Goal: Information Seeking & Learning: Find specific fact

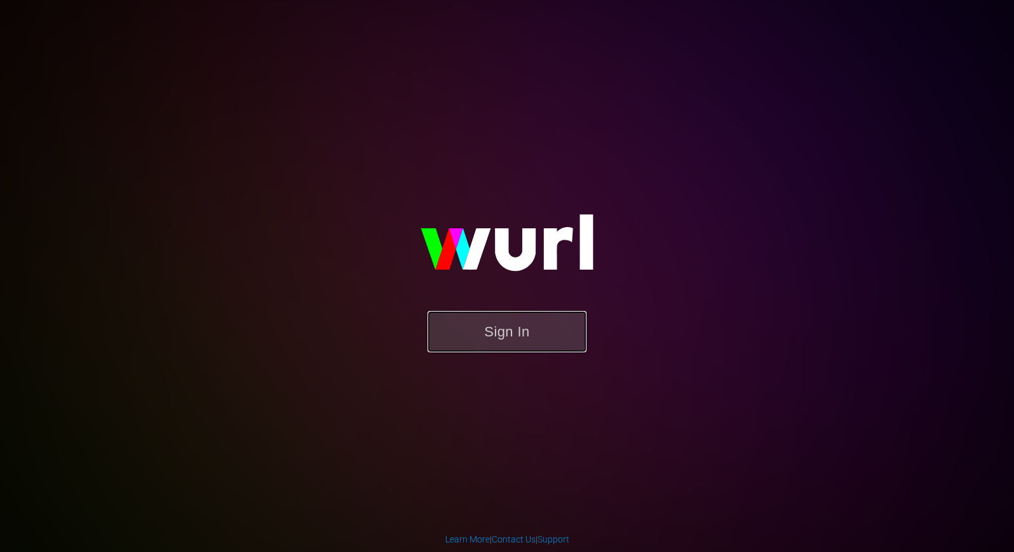
click at [534, 328] on button "Sign In" at bounding box center [506, 331] width 159 height 41
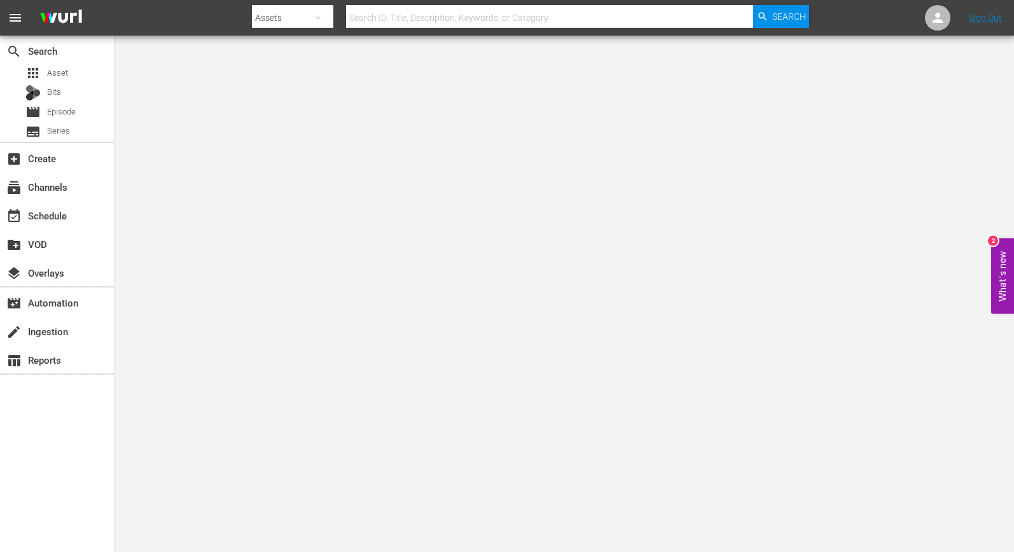
click at [380, 18] on input "text" at bounding box center [549, 18] width 407 height 31
type input "American Pickers: Best Of"
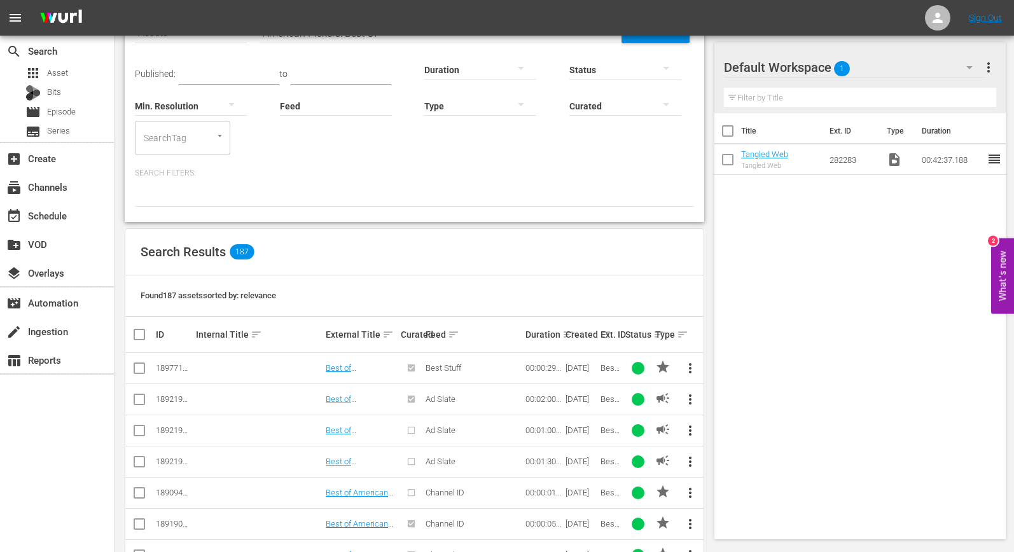
scroll to position [77, 0]
click at [65, 134] on span "Series" at bounding box center [58, 131] width 23 height 13
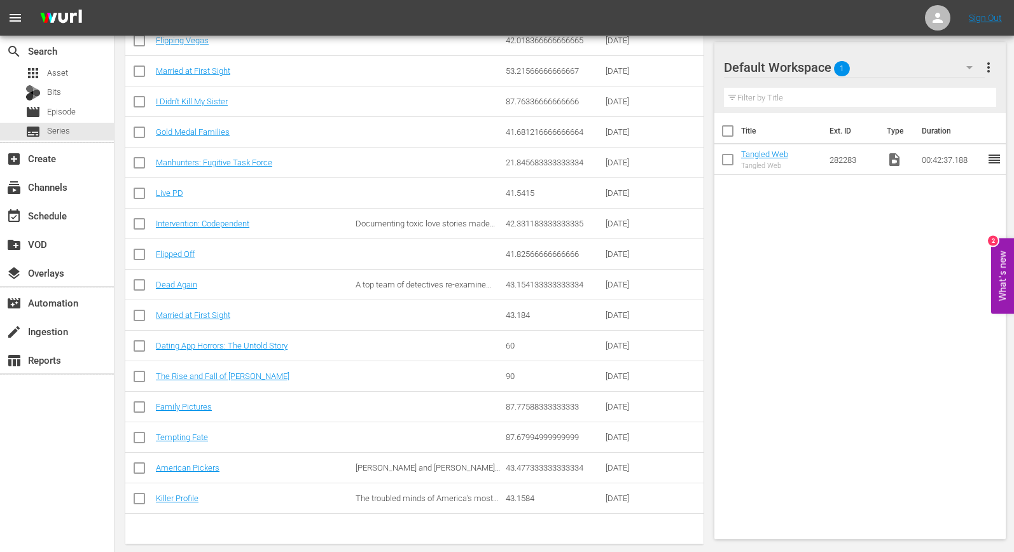
scroll to position [443, 0]
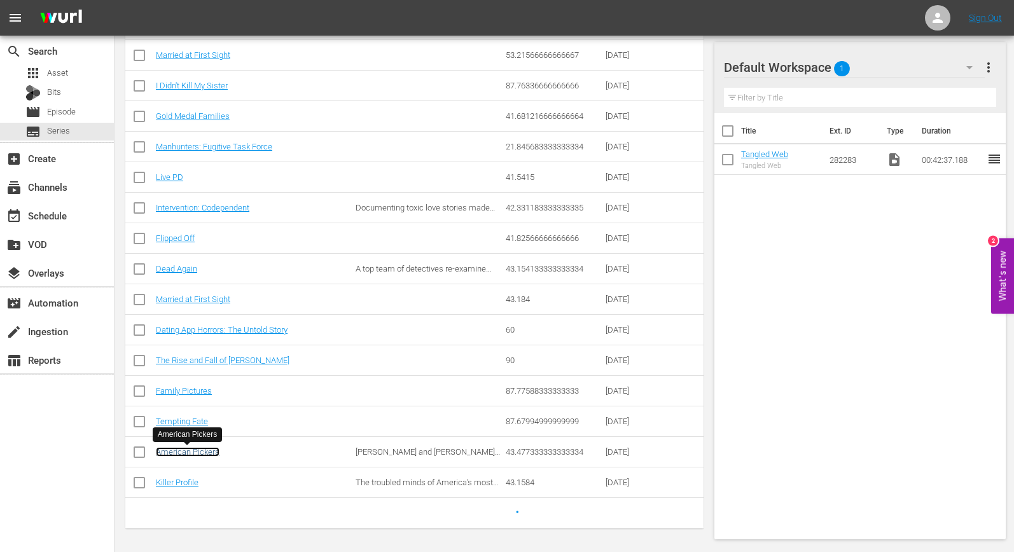
click at [204, 454] on link "American Pickers" at bounding box center [188, 452] width 64 height 10
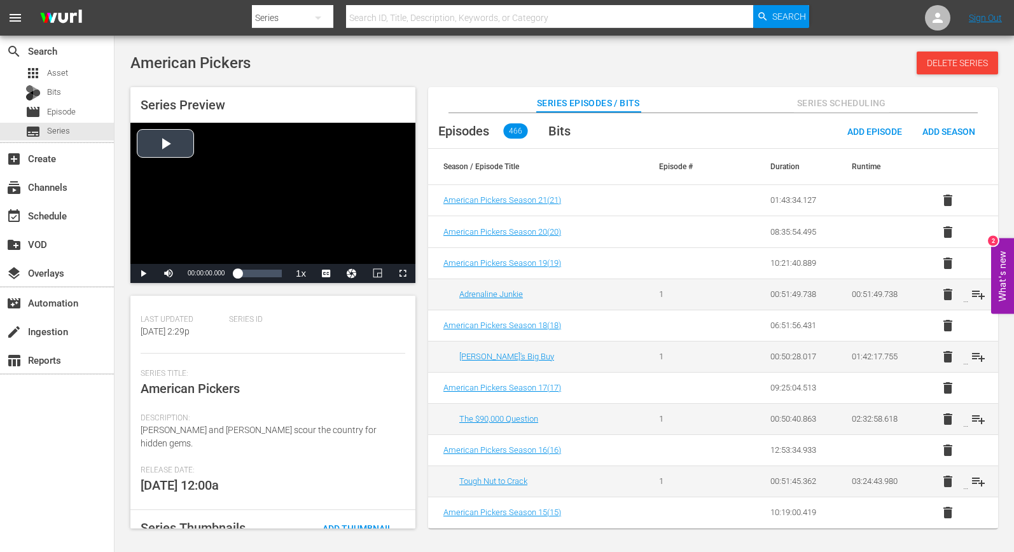
scroll to position [112, 0]
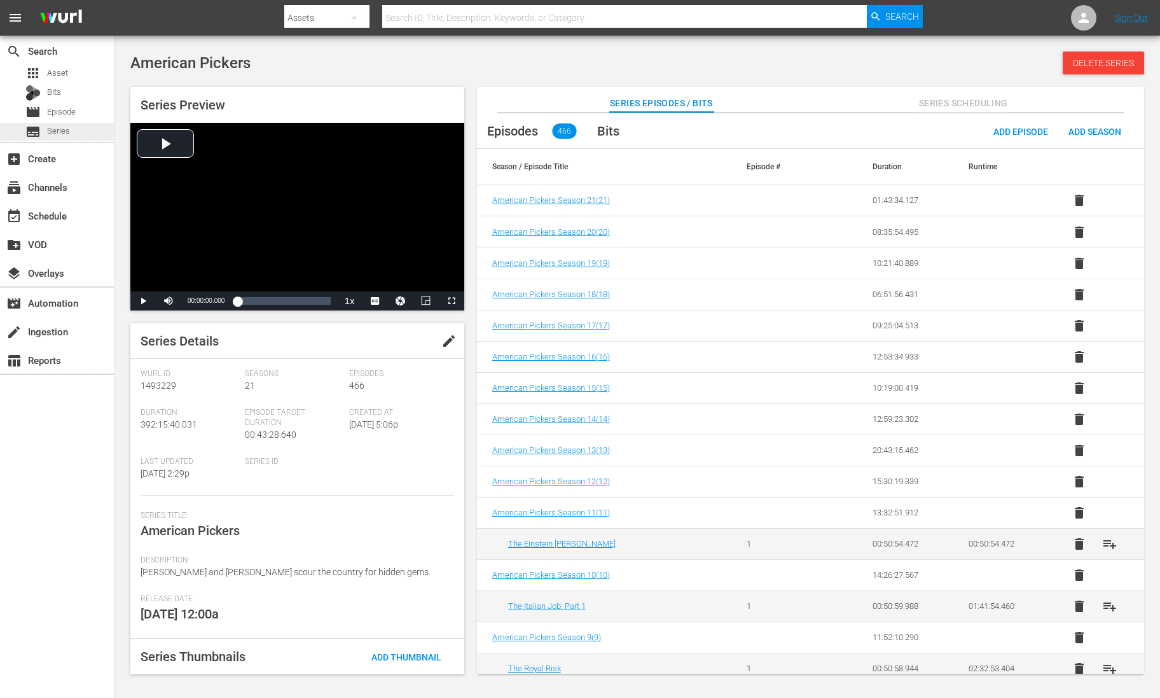
click at [68, 125] on span "Series" at bounding box center [58, 131] width 23 height 13
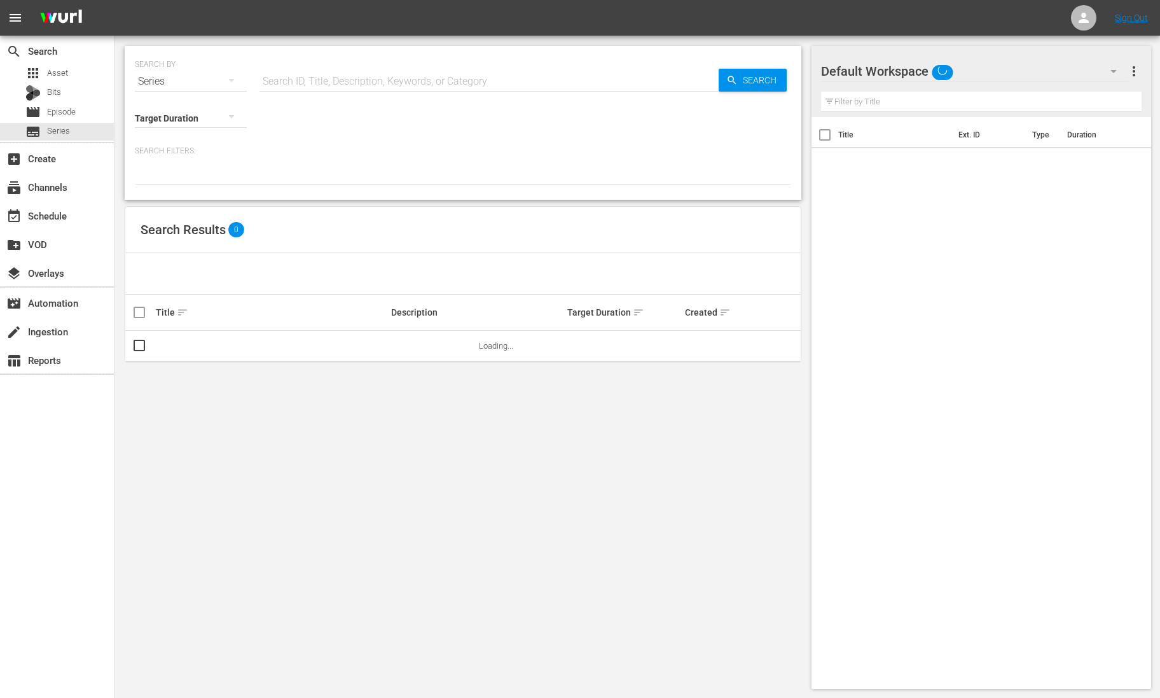
click at [314, 83] on input "text" at bounding box center [489, 81] width 459 height 31
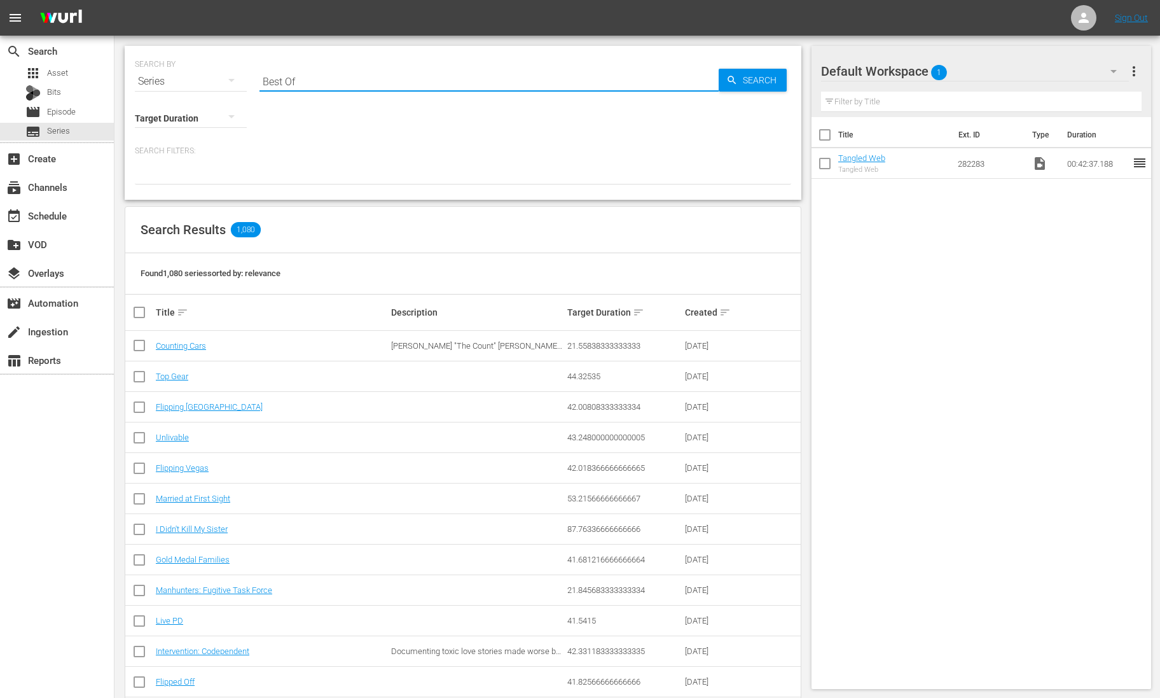
type input "Best Of"
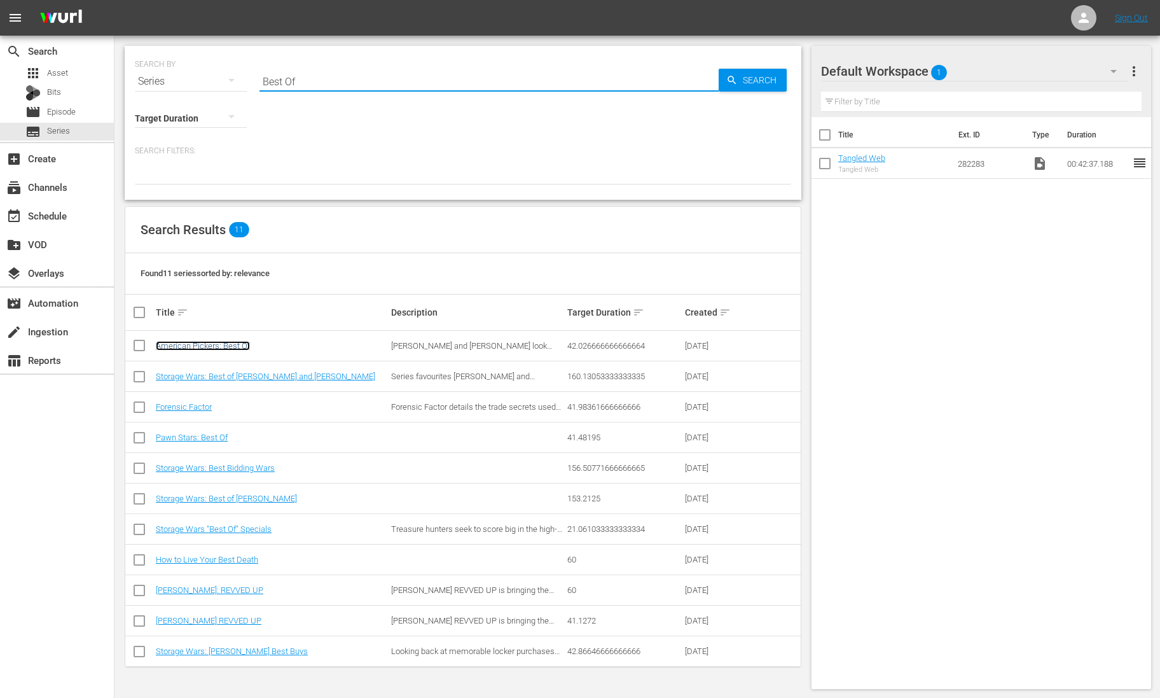
click at [198, 343] on link "American Pickers: Best Of" at bounding box center [203, 346] width 94 height 10
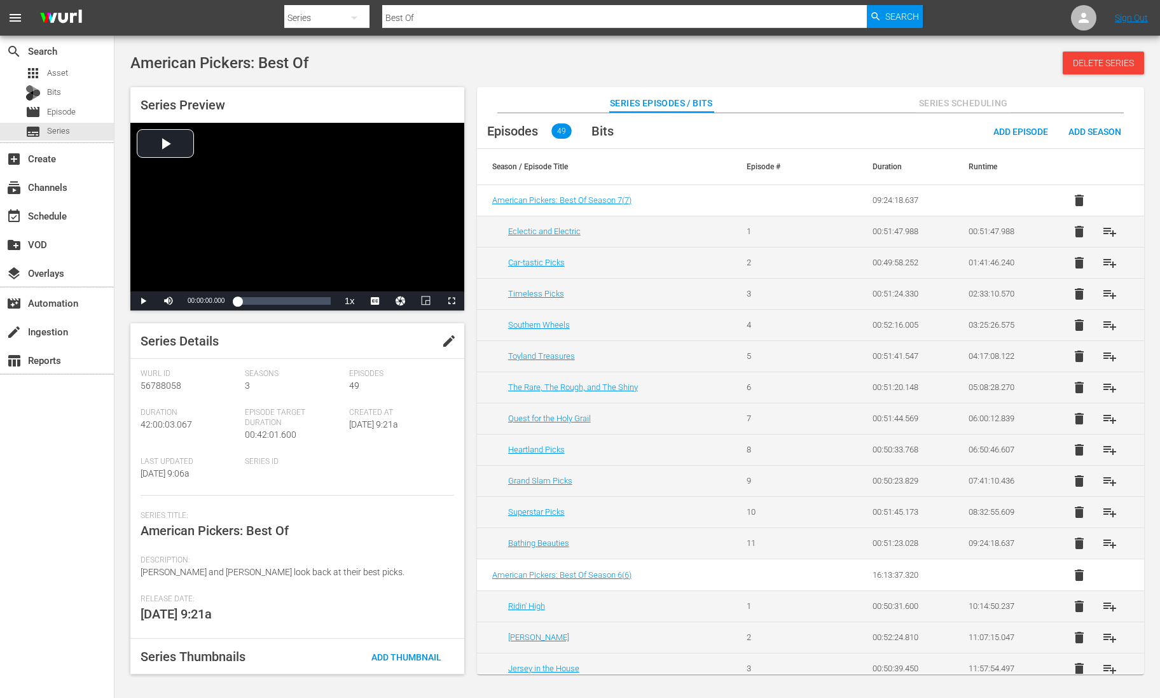
click at [979, 105] on span "Series Scheduling" at bounding box center [963, 103] width 95 height 16
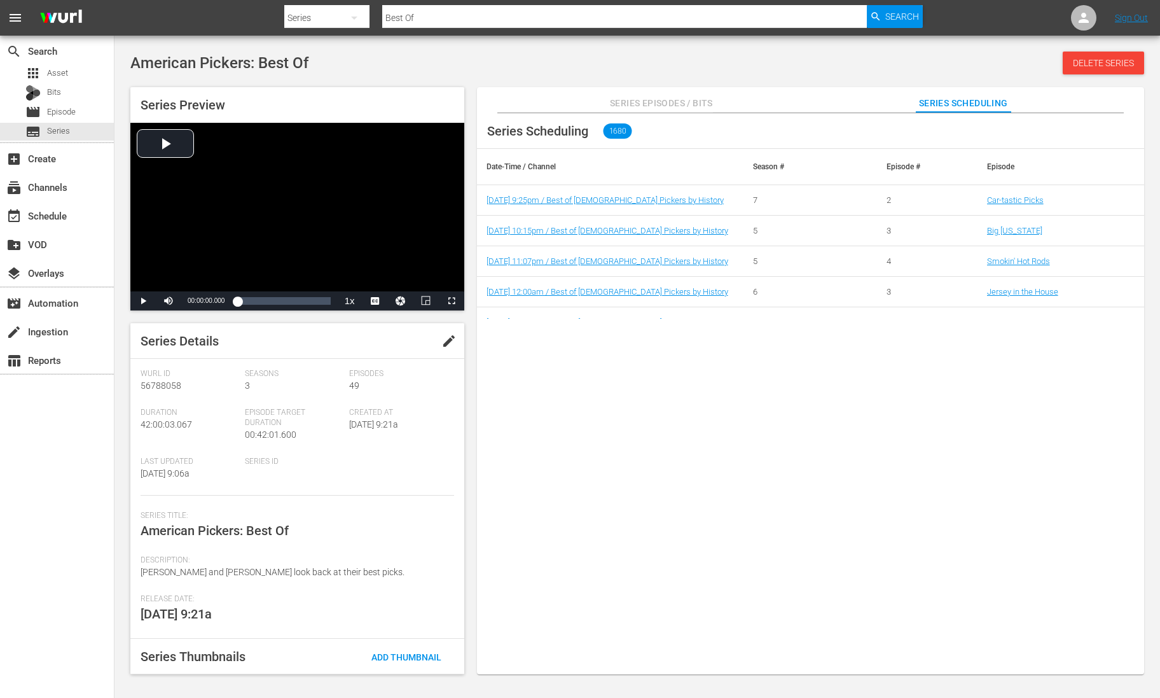
click at [642, 105] on span "Series Episodes / Bits" at bounding box center [661, 103] width 103 height 16
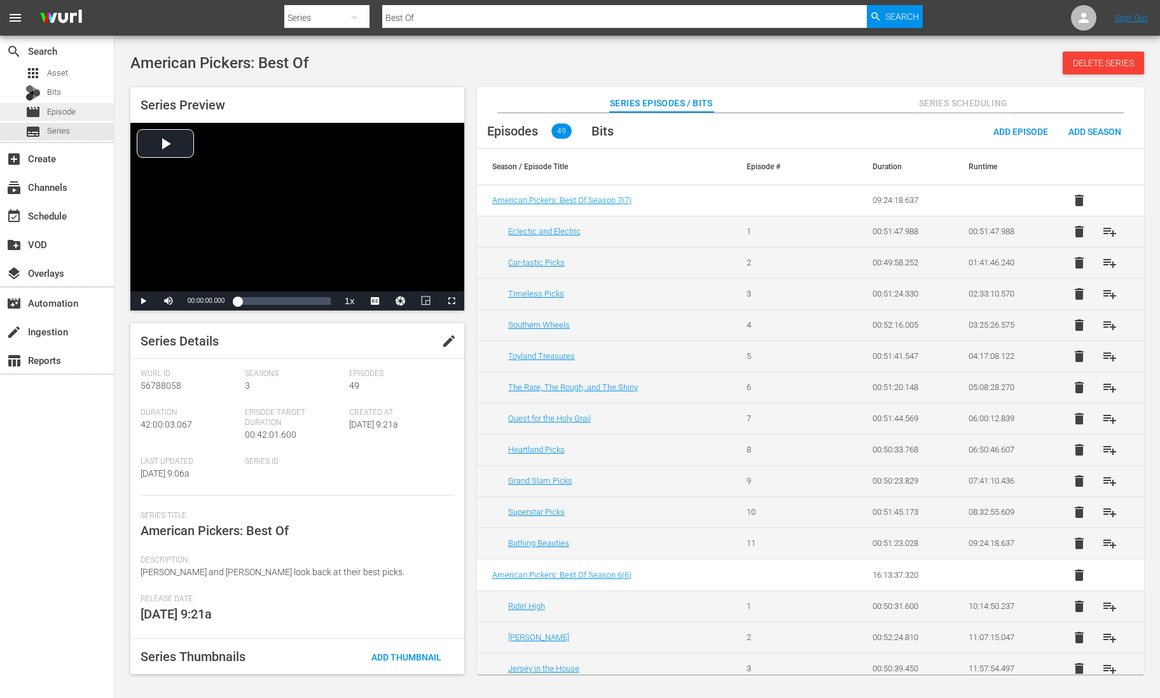
click at [59, 114] on span "Episode" at bounding box center [61, 112] width 29 height 13
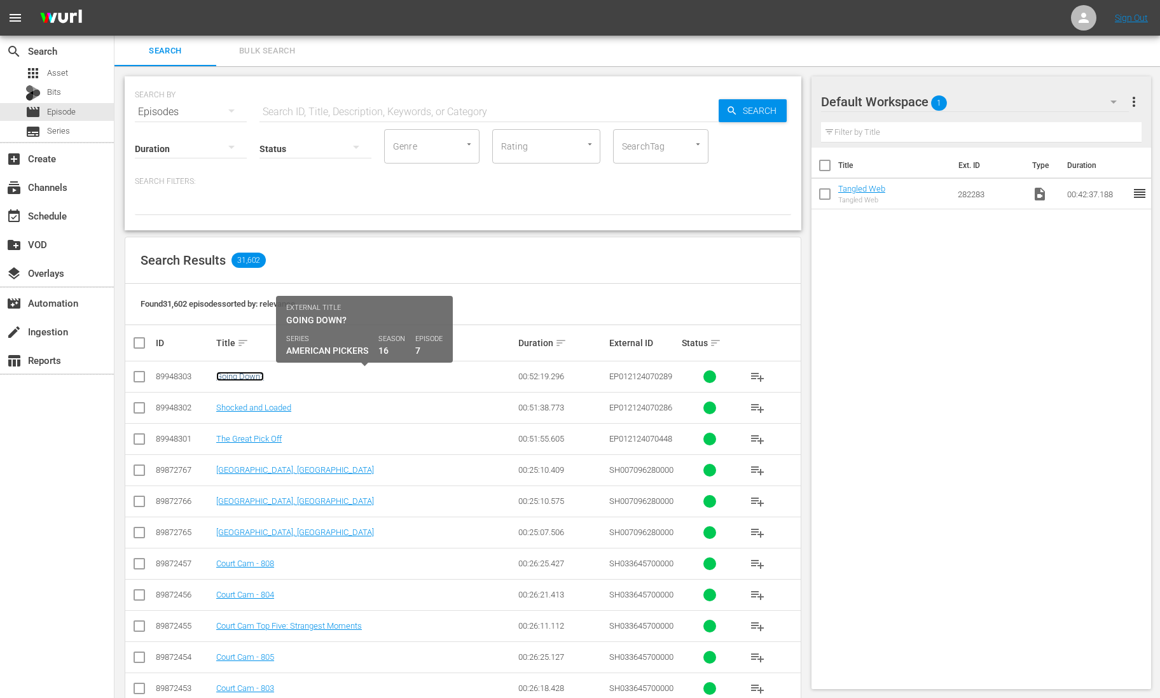
click at [242, 378] on link "Going Down?" at bounding box center [240, 376] width 48 height 10
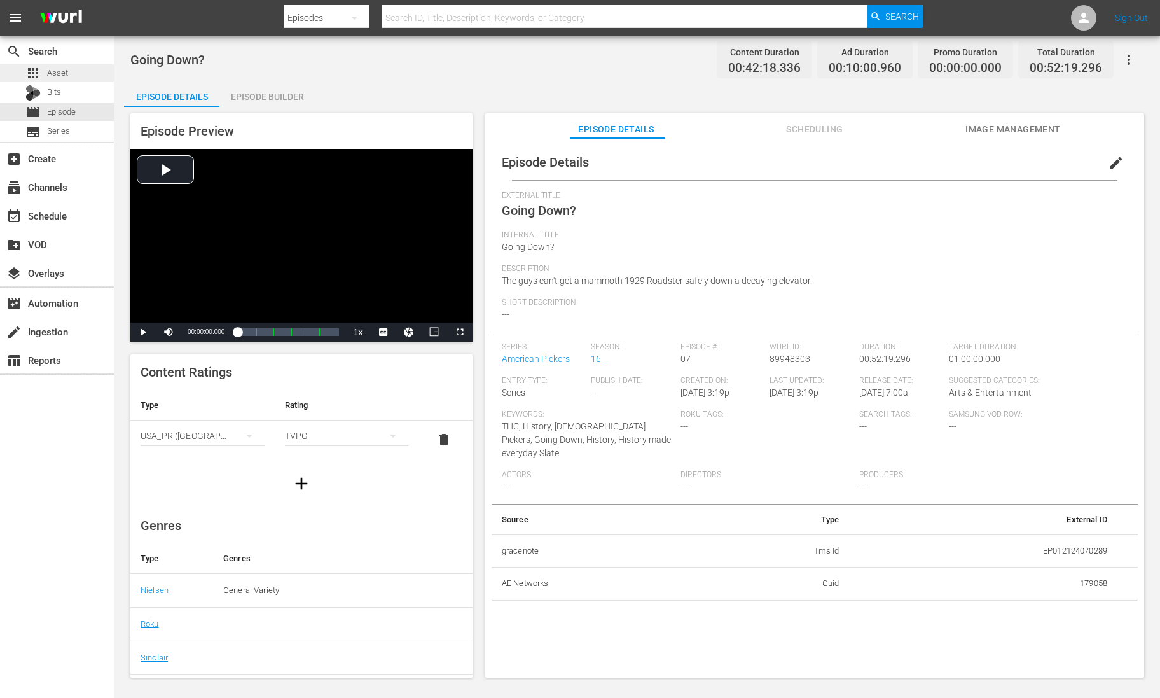
click at [41, 69] on div "apps Asset" at bounding box center [46, 73] width 43 height 18
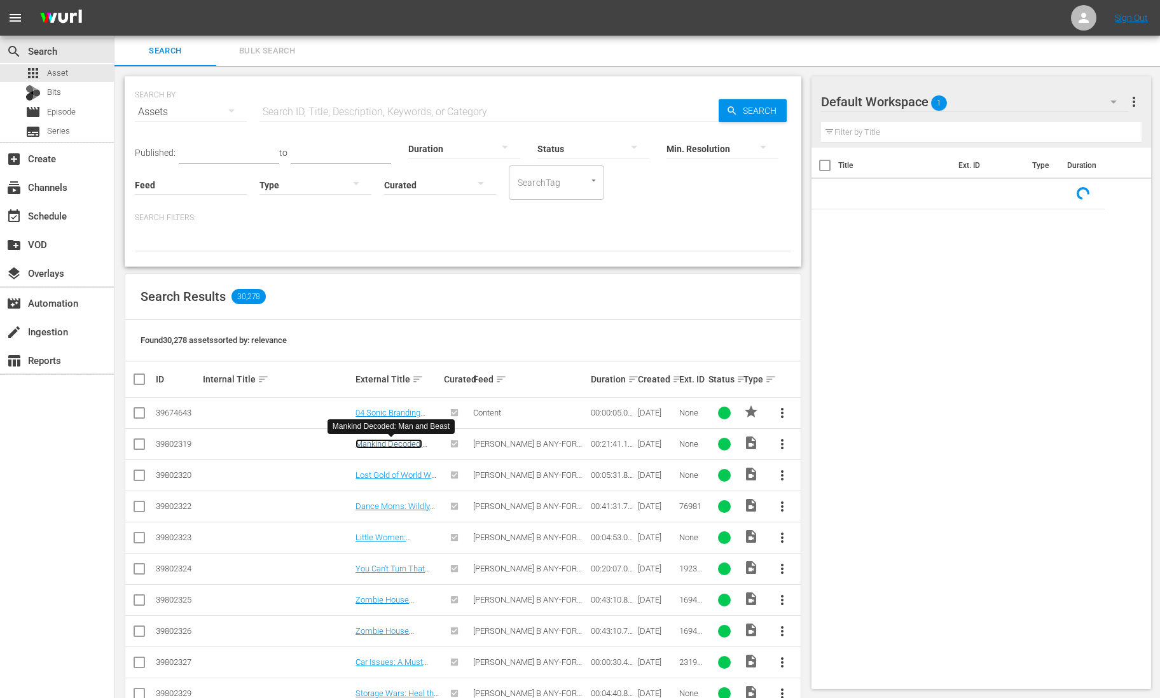
click at [396, 442] on link "Mankind Decoded: Man and Beast" at bounding box center [389, 448] width 67 height 19
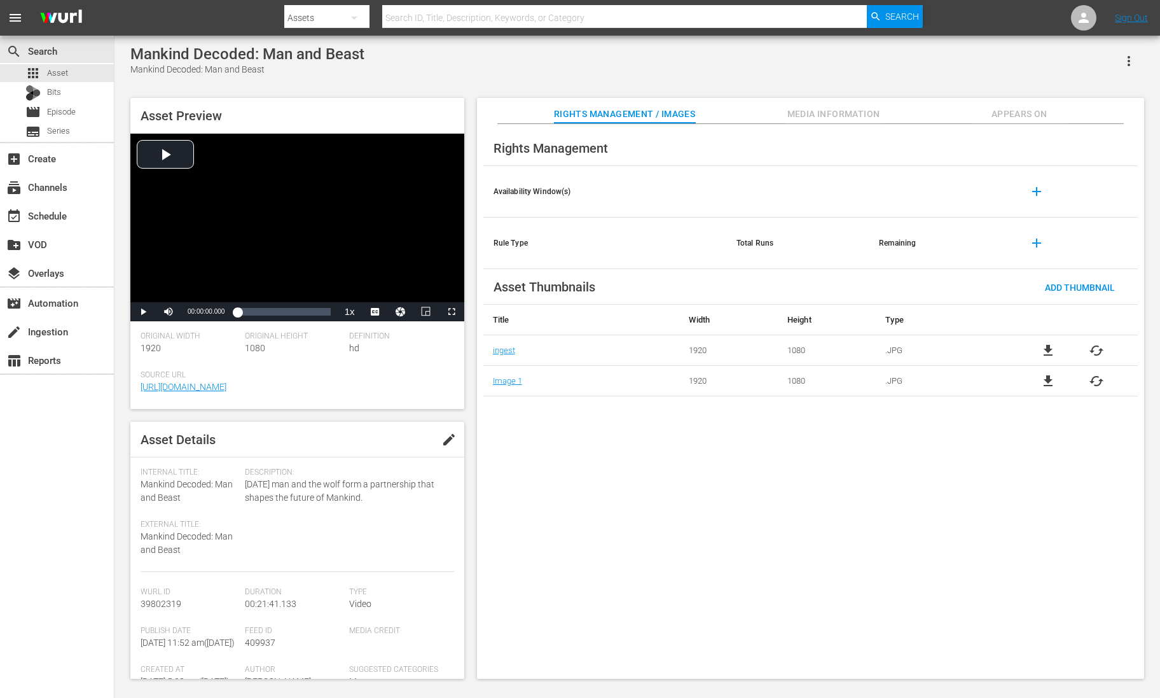
click at [847, 120] on span "Media Information" at bounding box center [833, 114] width 95 height 16
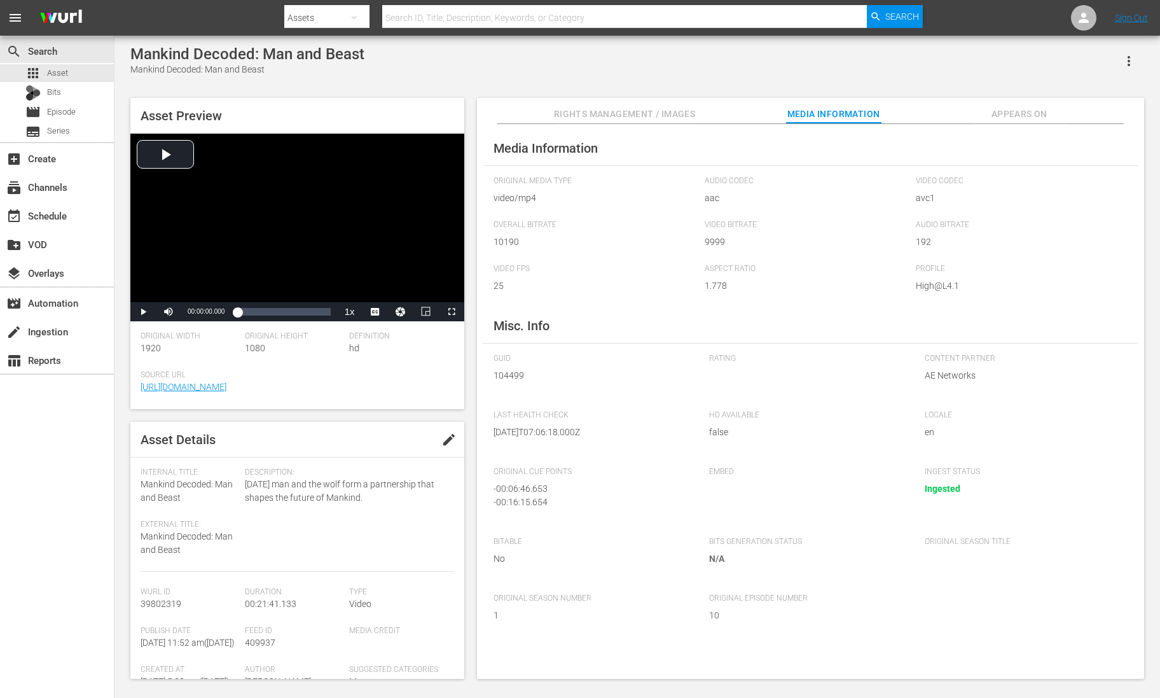
click at [1013, 108] on span "Appears On" at bounding box center [1019, 114] width 95 height 16
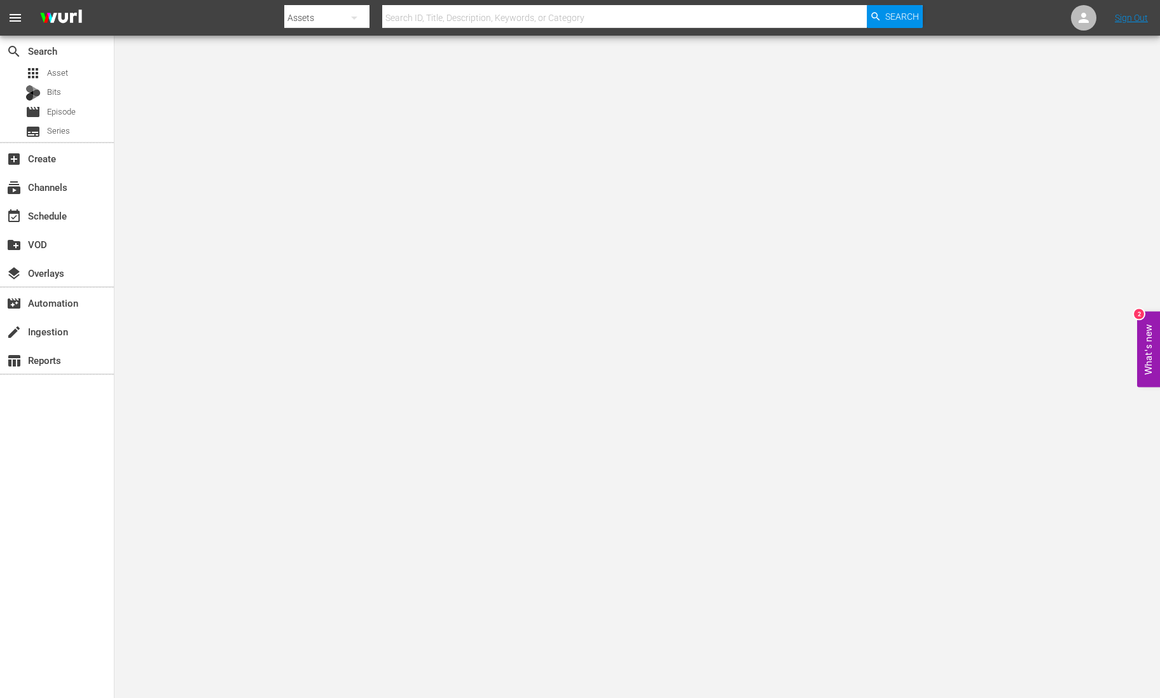
click at [408, 24] on input "text" at bounding box center [624, 18] width 485 height 31
paste input "104499"
type input "104499"
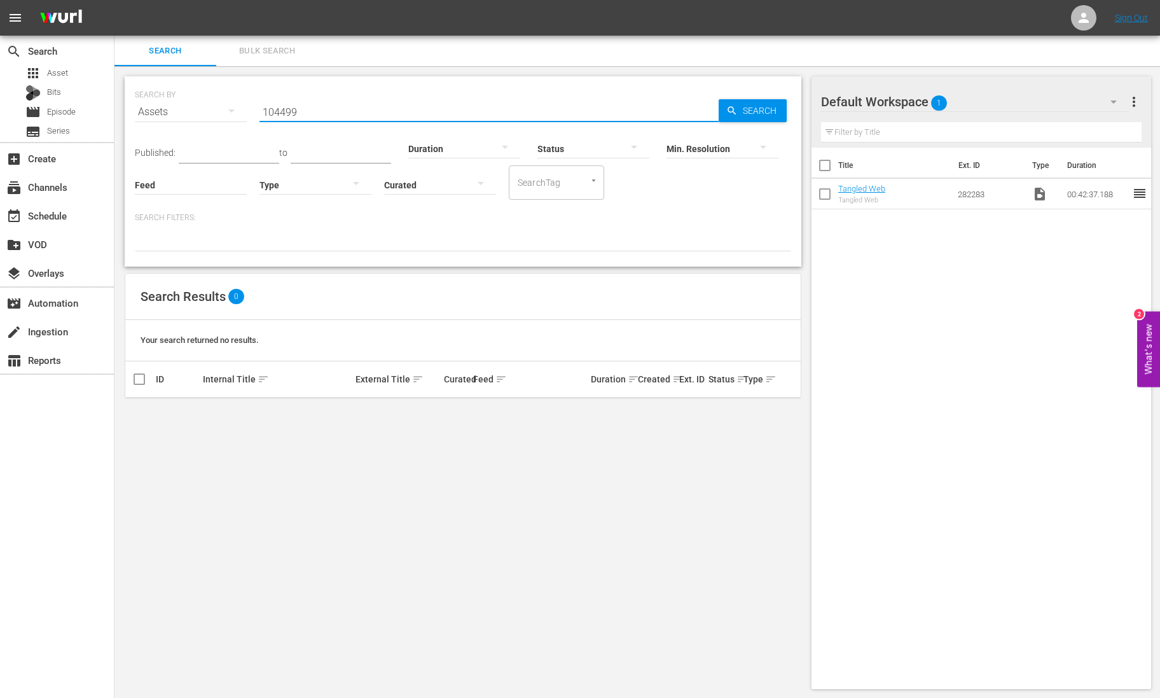
click at [342, 112] on input "104499" at bounding box center [489, 112] width 459 height 31
click at [57, 20] on img at bounding box center [61, 18] width 61 height 30
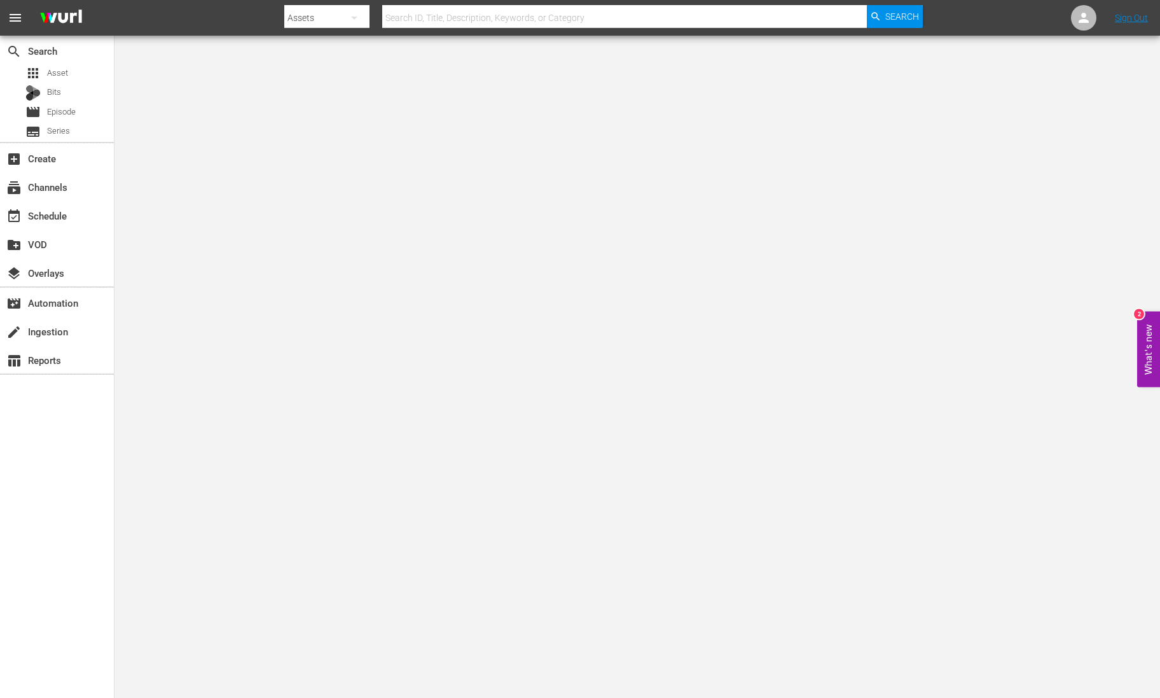
click at [459, 21] on input "text" at bounding box center [624, 18] width 485 height 31
paste input "104499"
type input "104499"
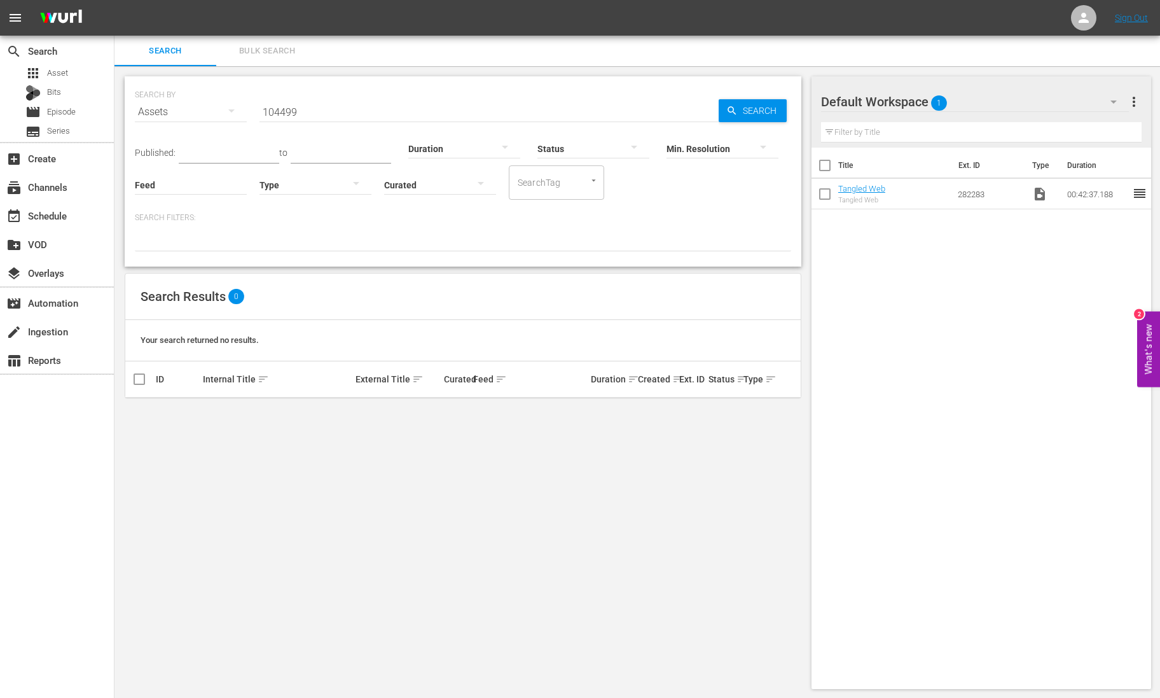
click at [229, 109] on icon "button" at bounding box center [231, 110] width 15 height 15
click at [291, 113] on div "Channels Series Episodes Bits Assets" at bounding box center [580, 349] width 1160 height 698
click at [291, 113] on input "104499" at bounding box center [489, 112] width 459 height 31
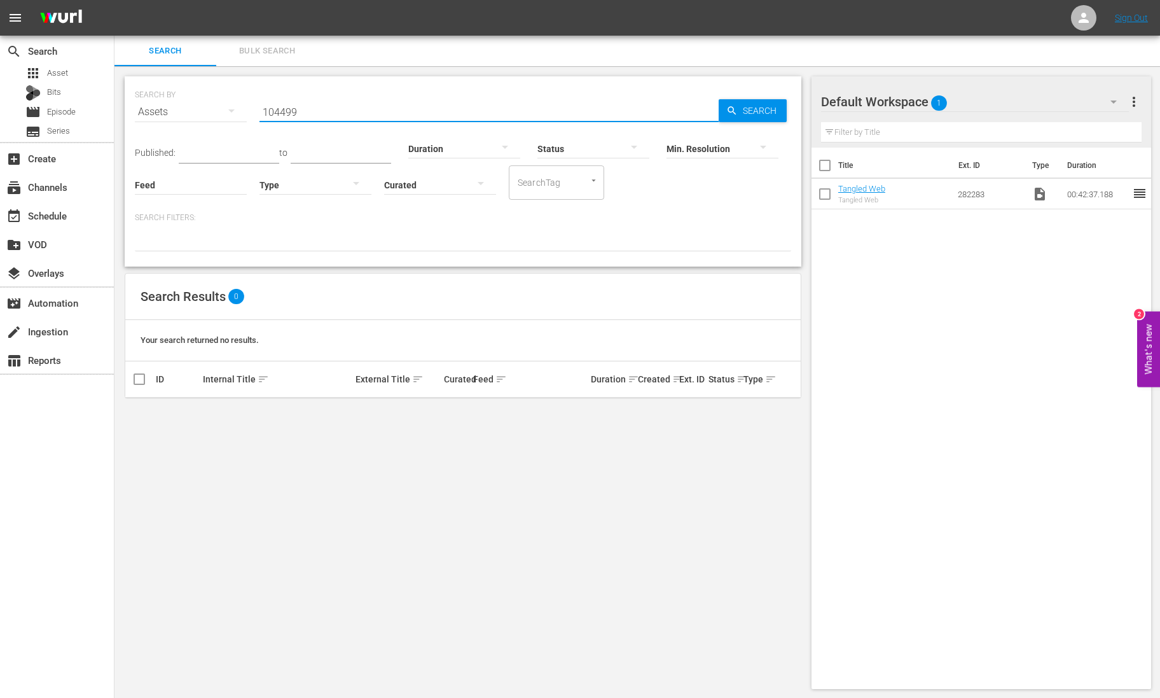
click at [291, 113] on input "104499" at bounding box center [489, 112] width 459 height 31
paste input "39802319"
type input "39802319"
click at [399, 412] on link "Mankind Decoded: Man and Beast" at bounding box center [392, 417] width 72 height 19
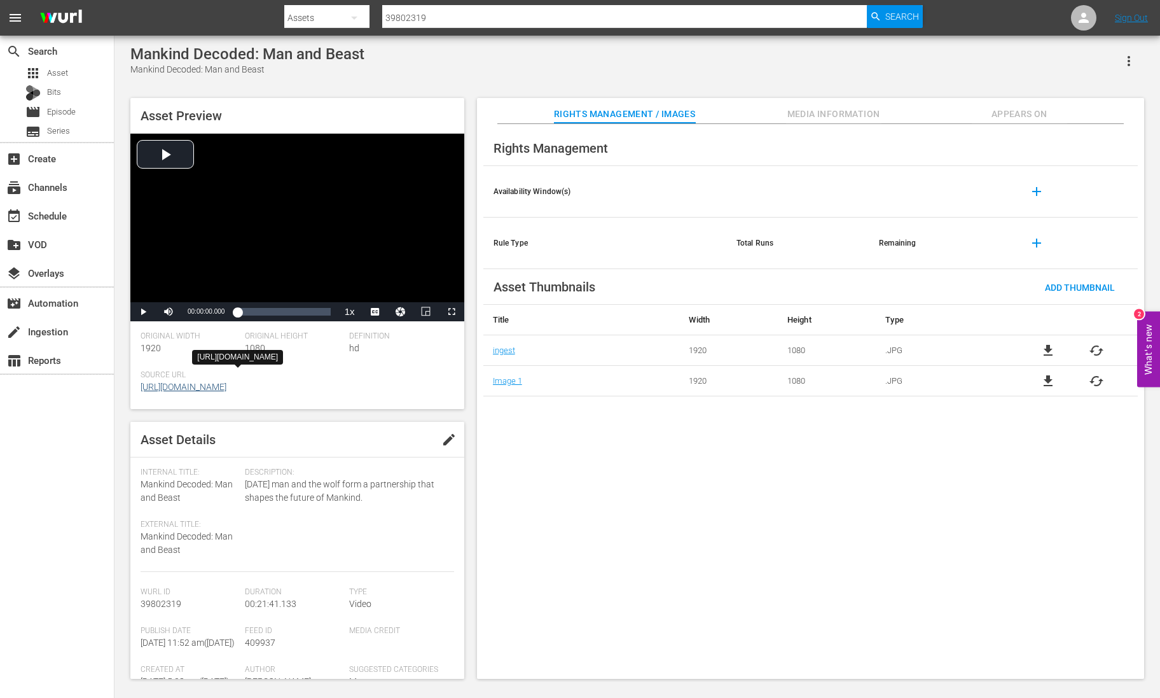
drag, startPoint x: 386, startPoint y: 387, endPoint x: 291, endPoint y: 391, distance: 94.8
click at [291, 391] on span "[URL][DOMAIN_NAME]" at bounding box center [294, 386] width 307 height 13
copy link "WurlLongFormTHC081"
